Goal: Task Accomplishment & Management: Complete application form

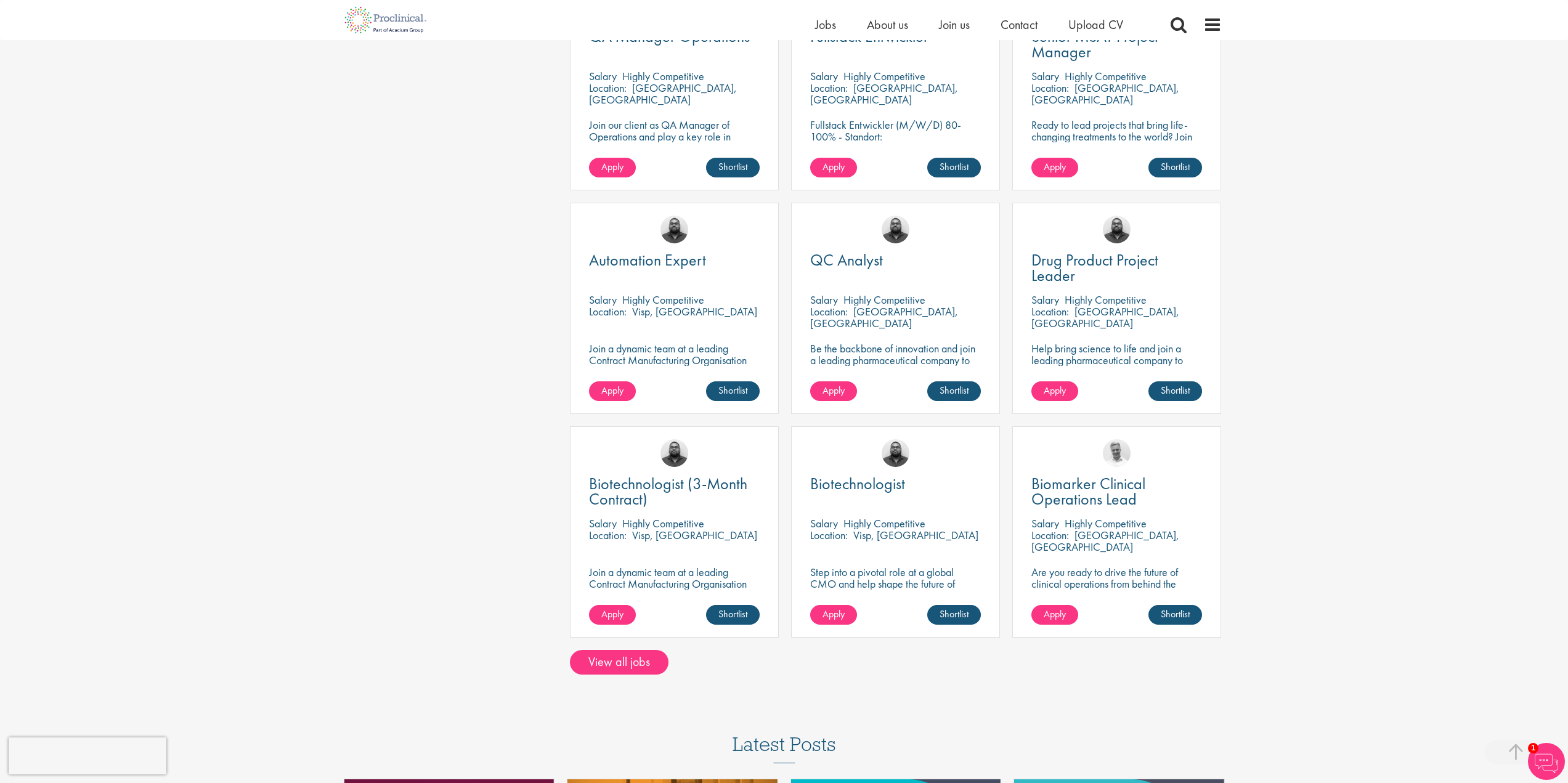
scroll to position [740, 0]
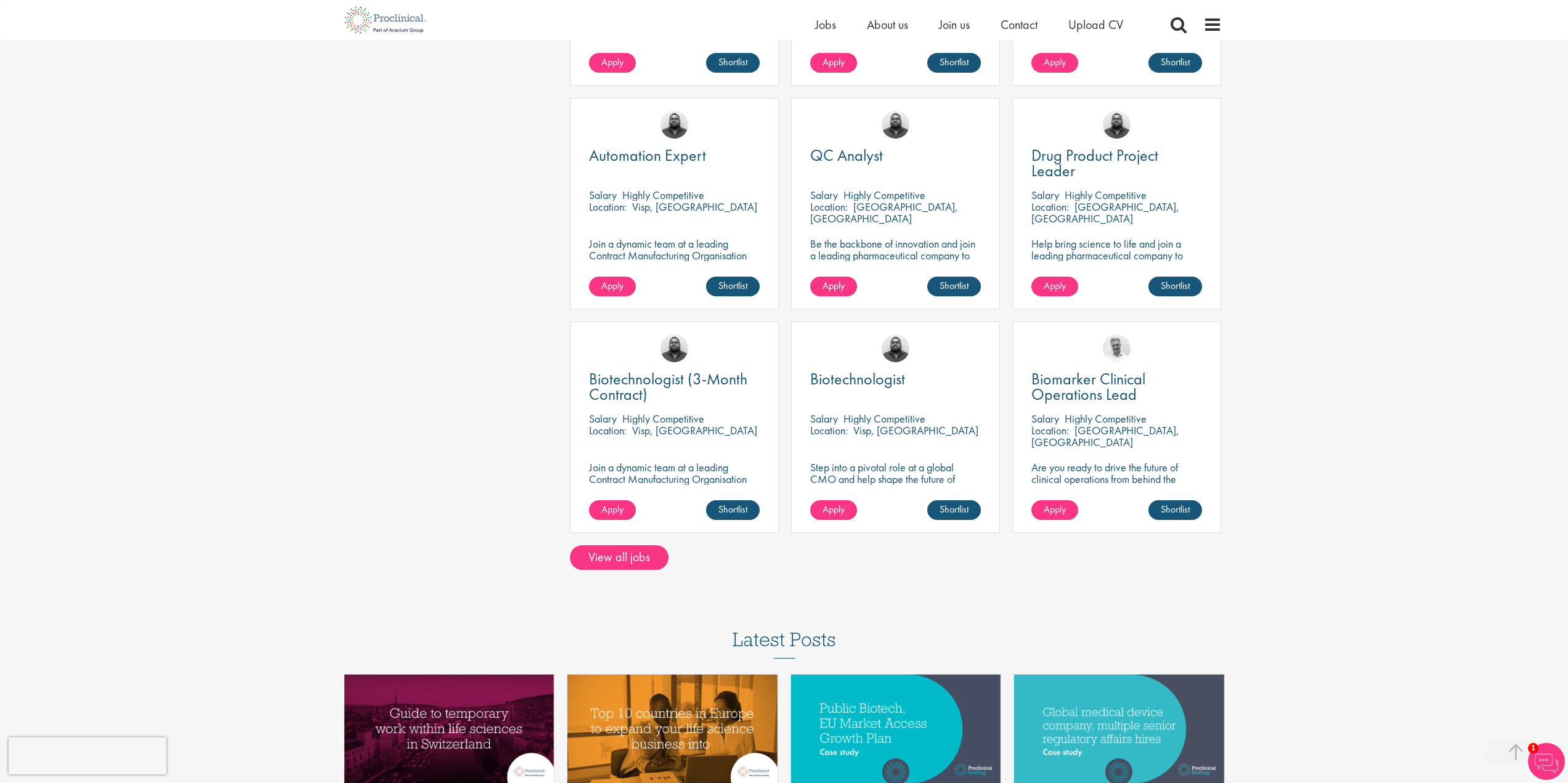
click at [643, 530] on div "Biotechnologist (3-Month Contract) Salary Highly Competitive Location: Visp, Sw…" at bounding box center [674, 433] width 221 height 224
click at [649, 546] on link "View all jobs" at bounding box center [619, 557] width 99 height 25
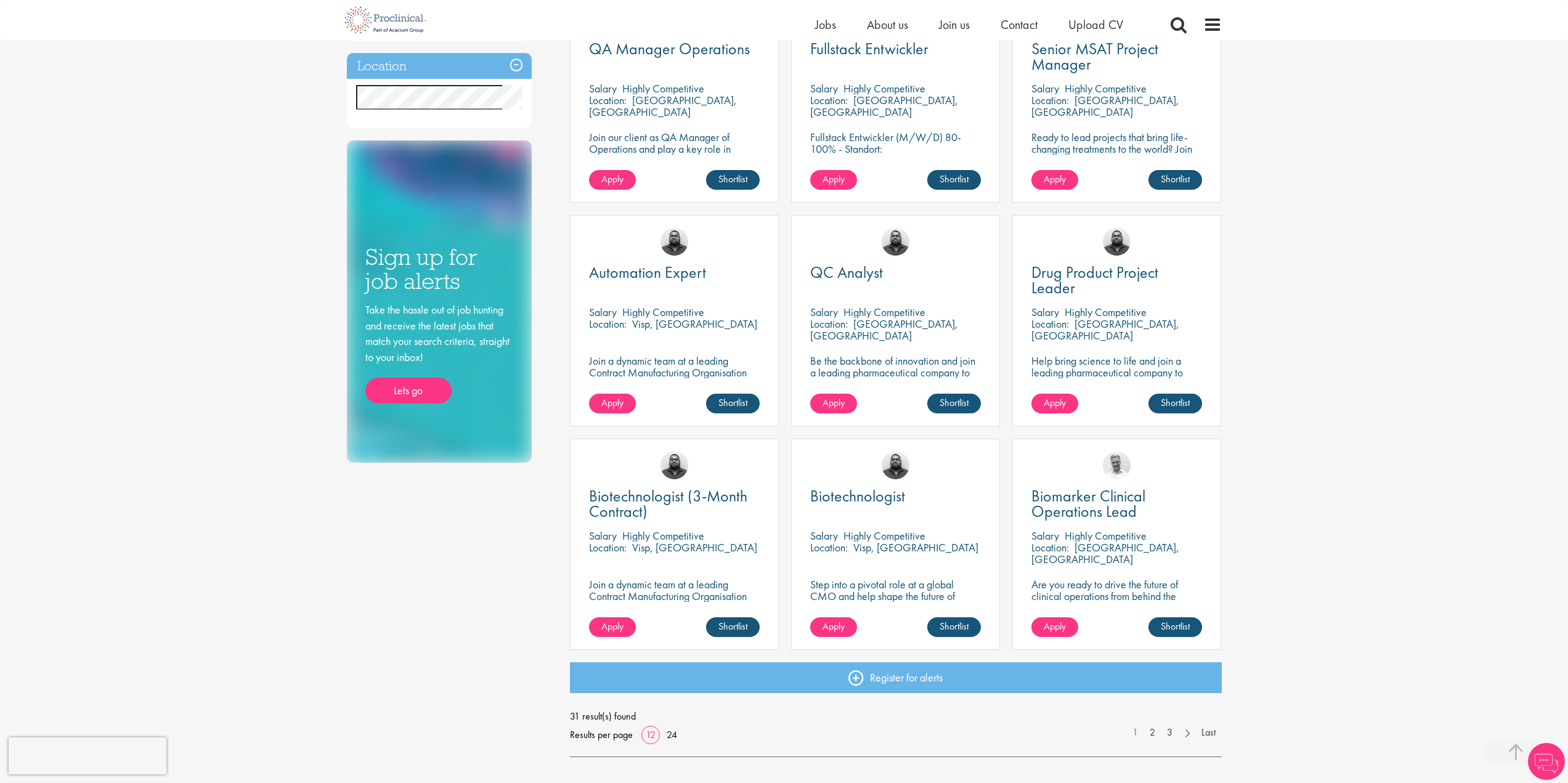
scroll to position [678, 0]
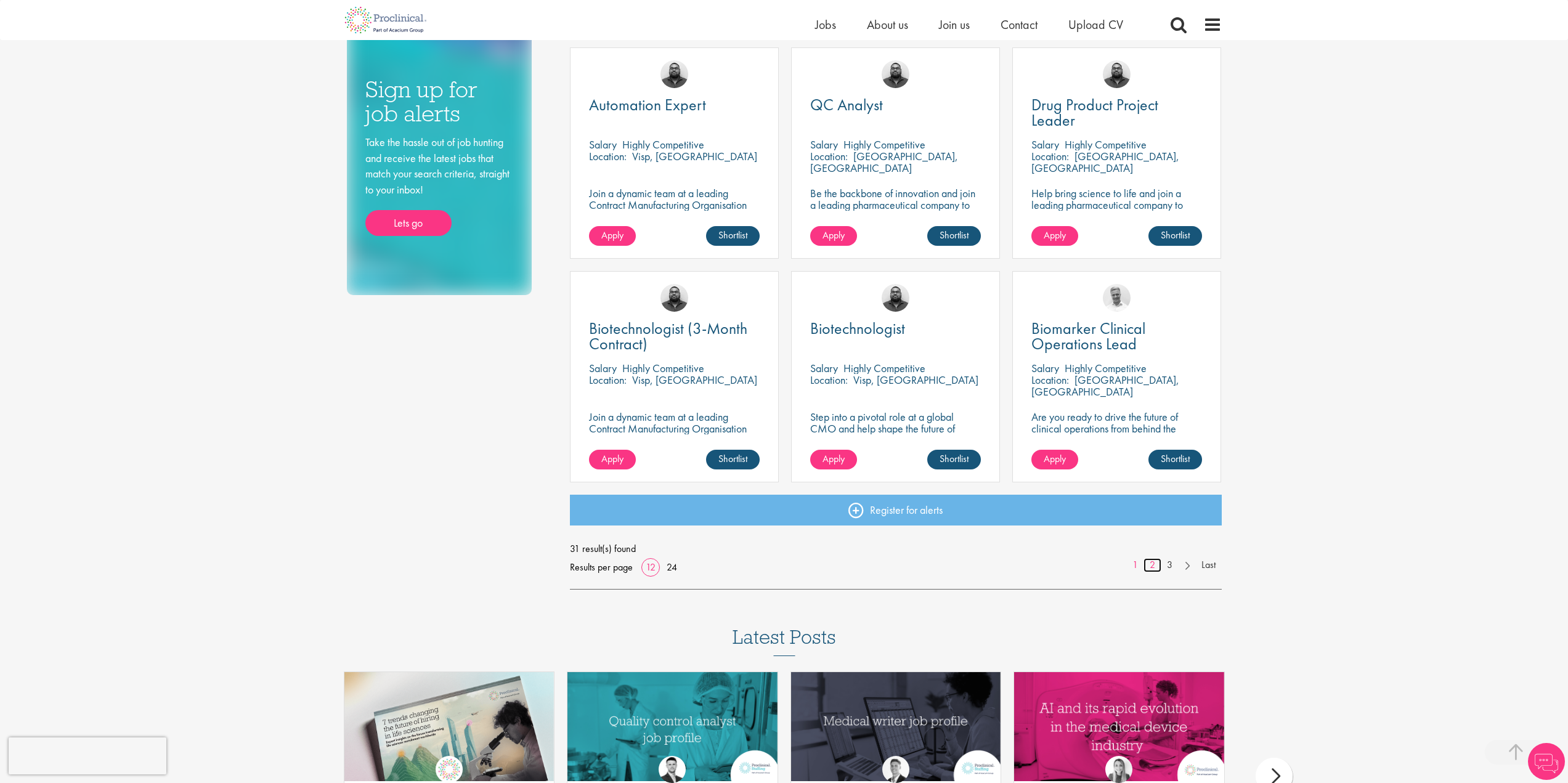
click at [1156, 565] on link "2" at bounding box center [1152, 565] width 18 height 14
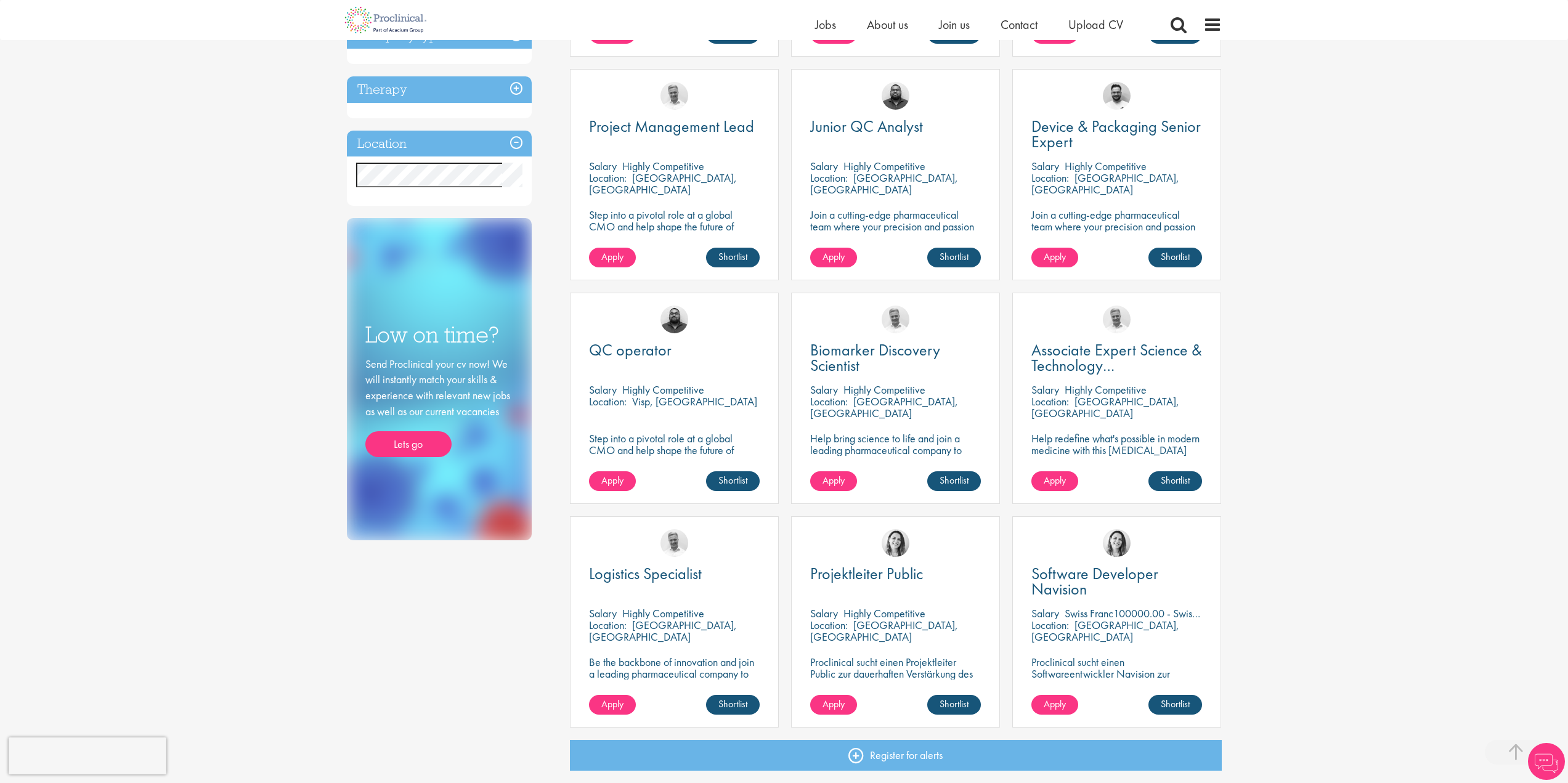
scroll to position [616, 0]
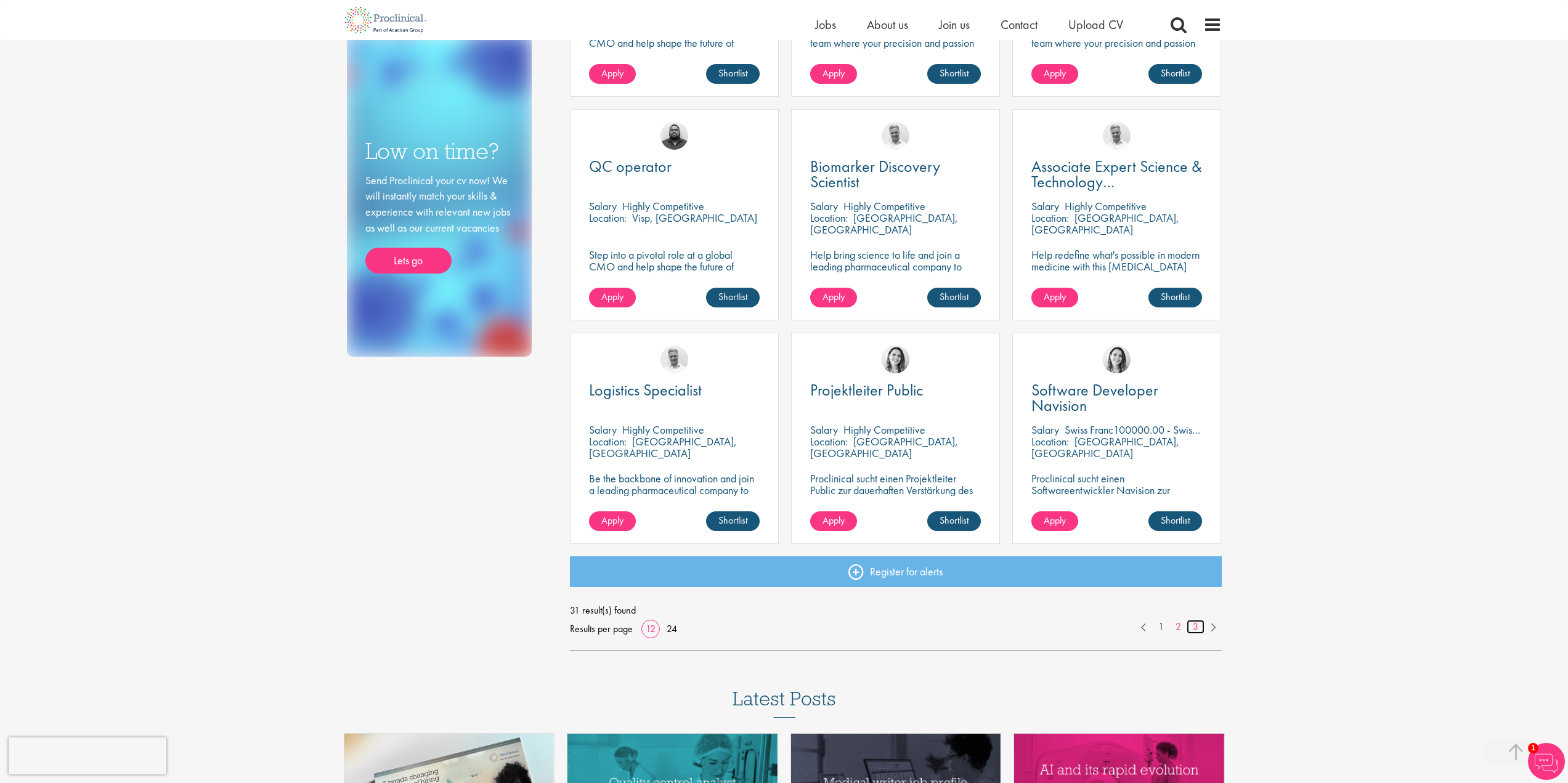
click at [1191, 624] on link "3" at bounding box center [1195, 627] width 18 height 14
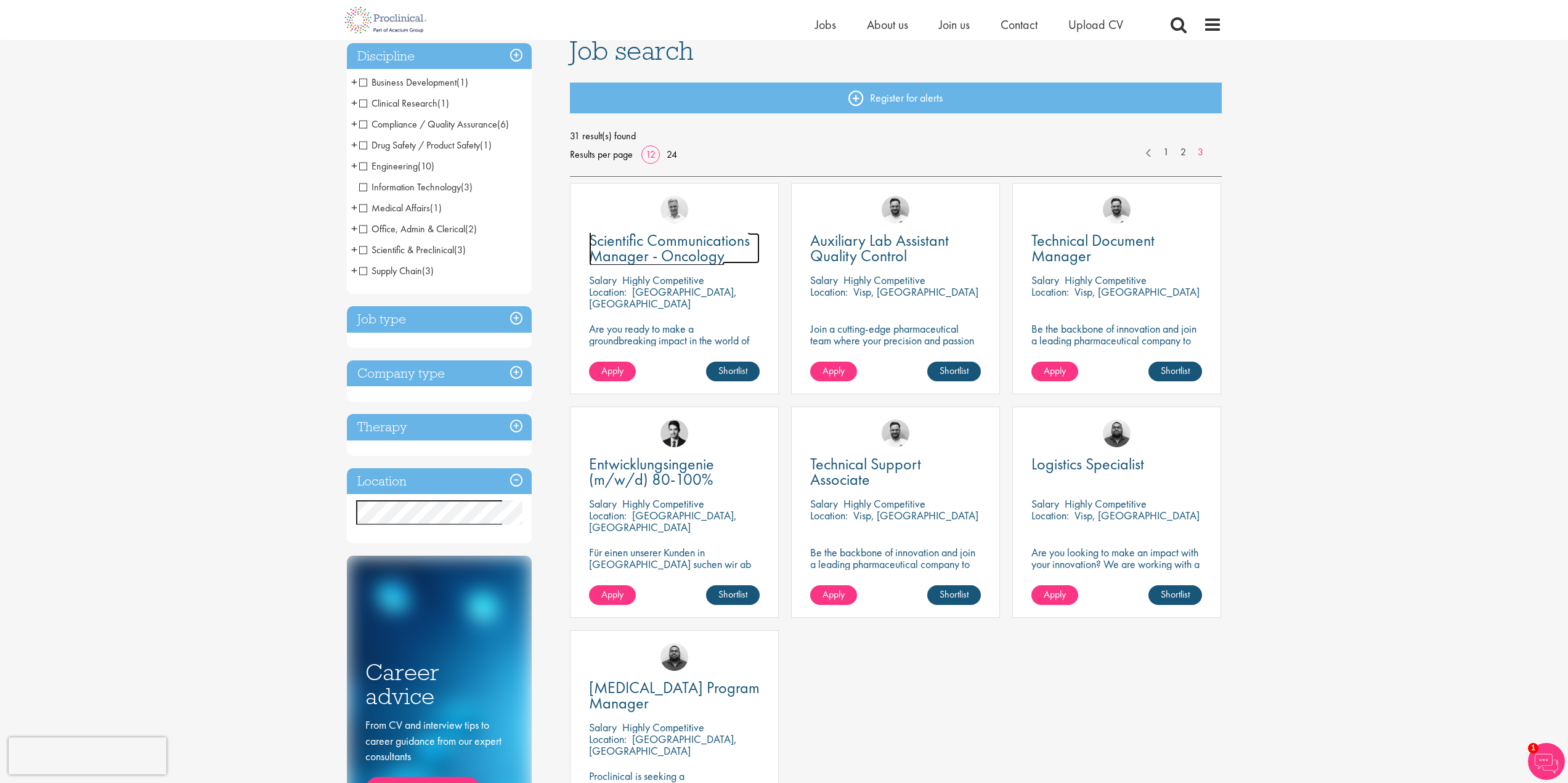
scroll to position [185, 0]
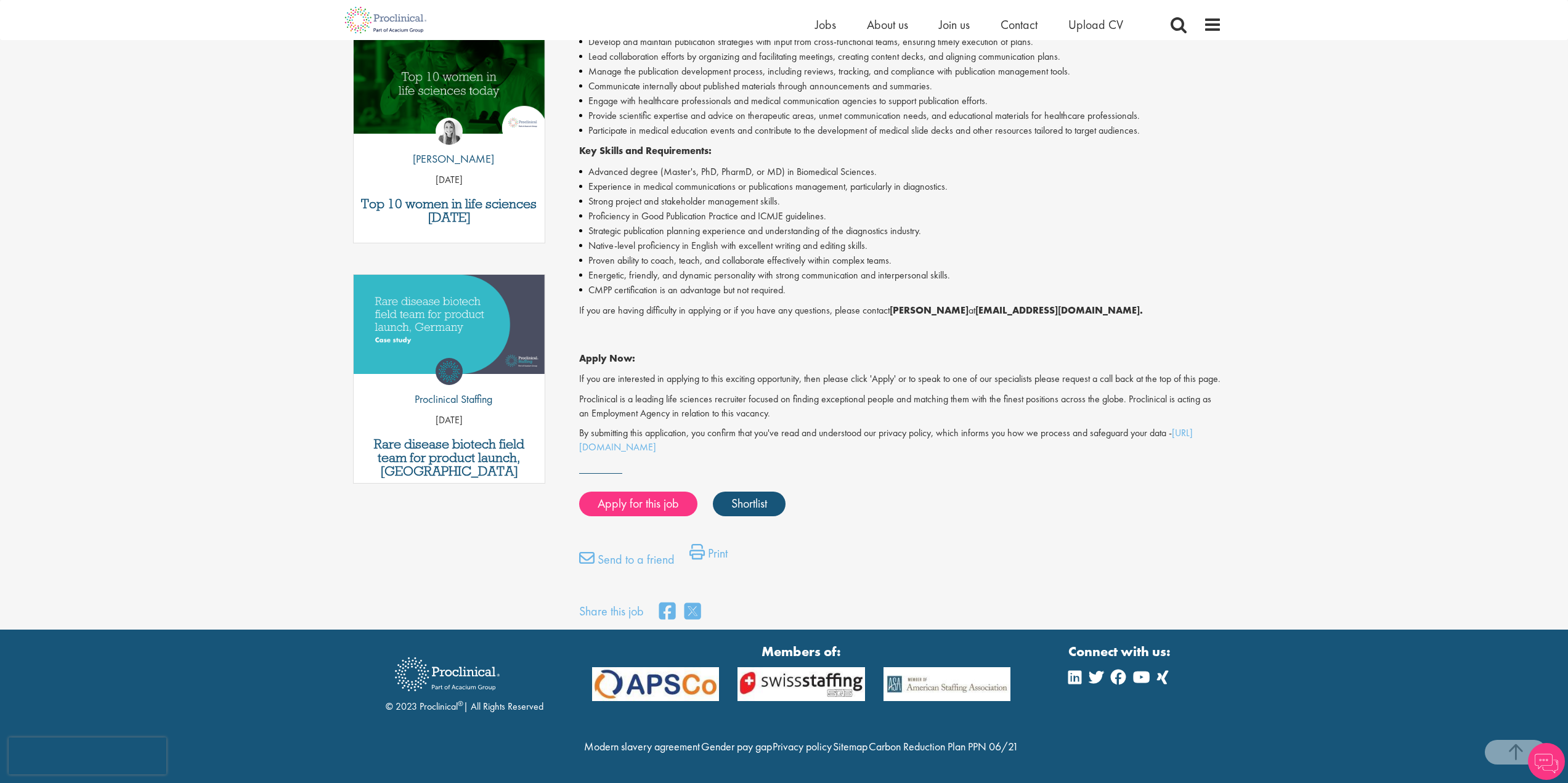
scroll to position [432, 0]
